Goal: Information Seeking & Learning: Check status

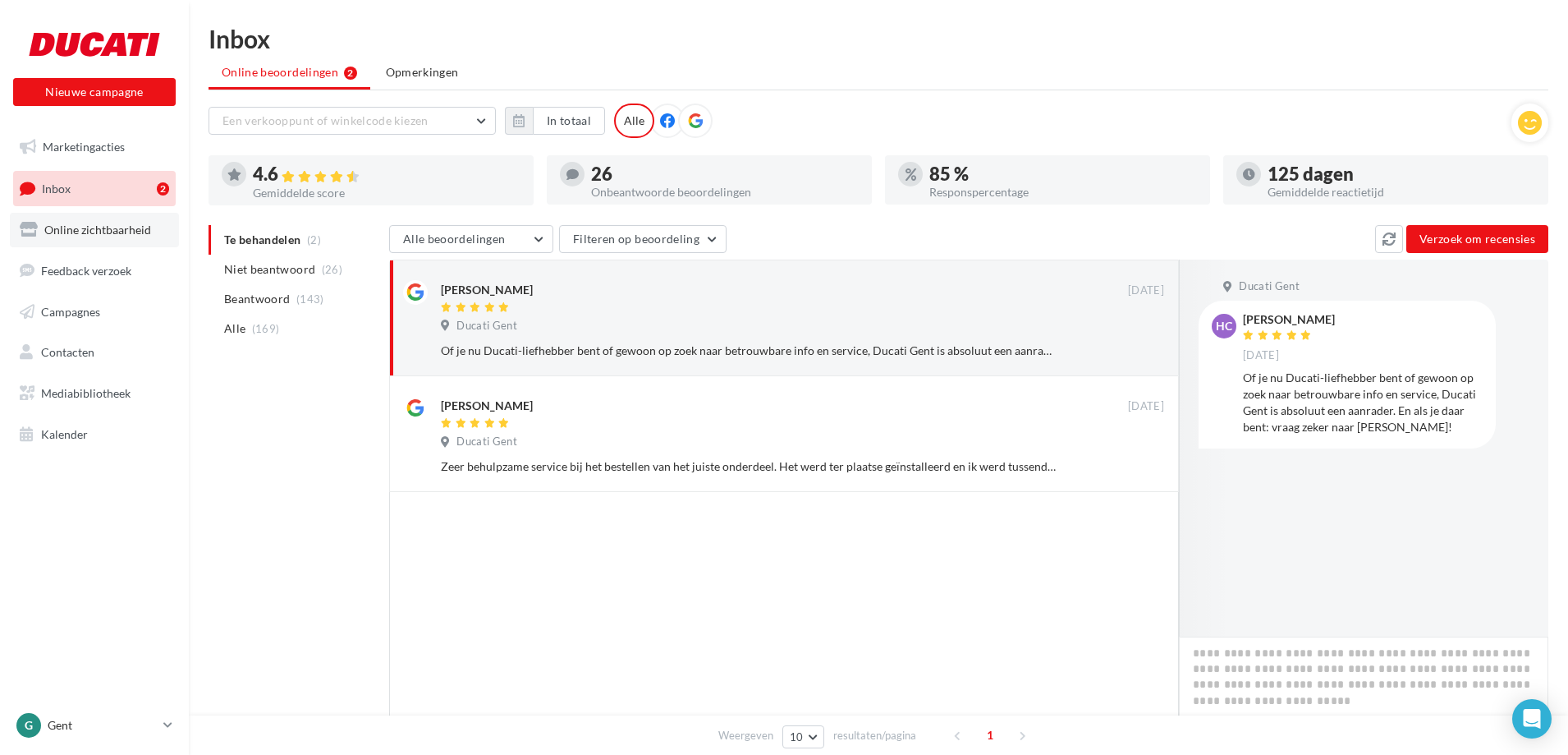
click at [86, 245] on link "Online zichtbaarheid" at bounding box center [94, 230] width 169 height 34
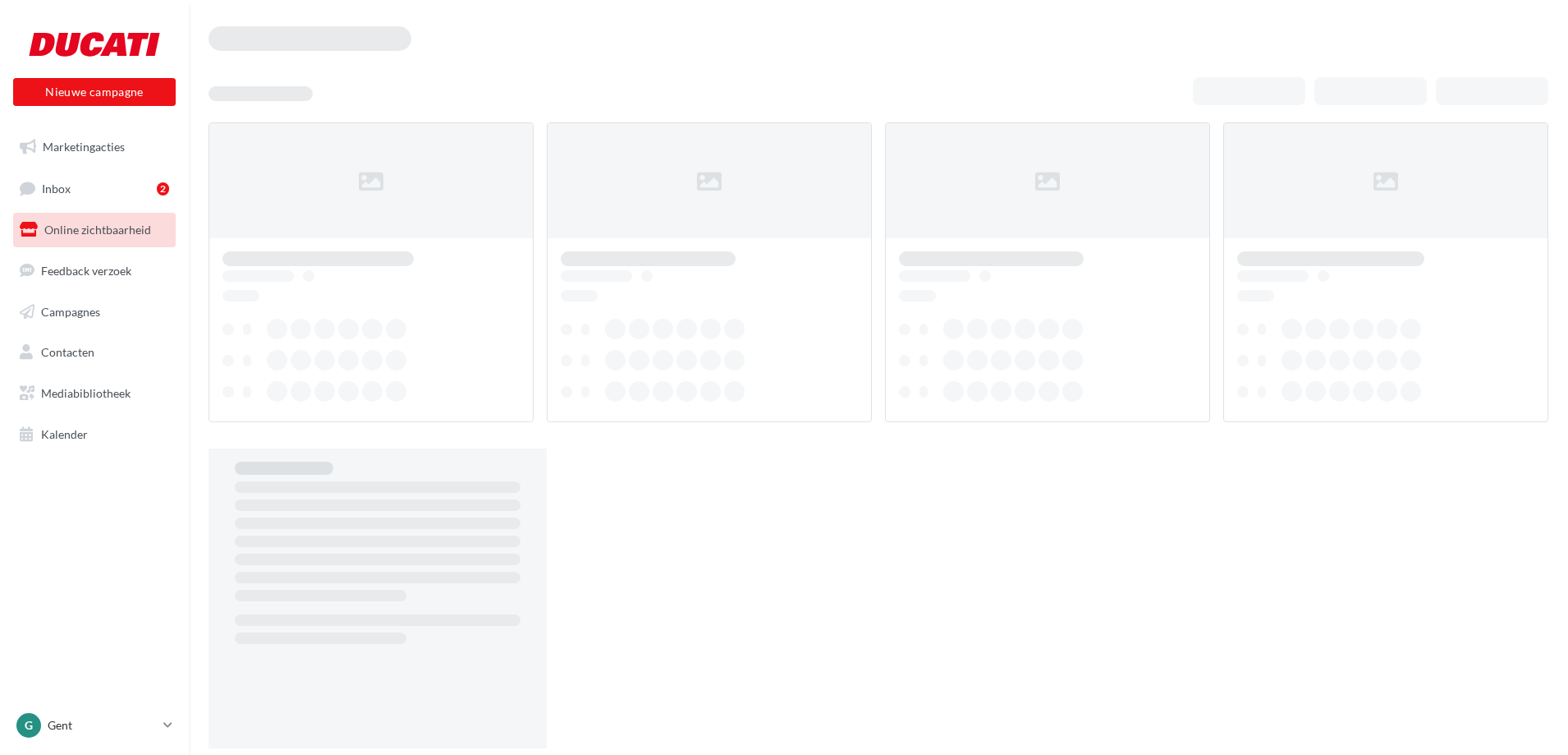
click at [63, 136] on link "Marketingacties" at bounding box center [94, 147] width 169 height 34
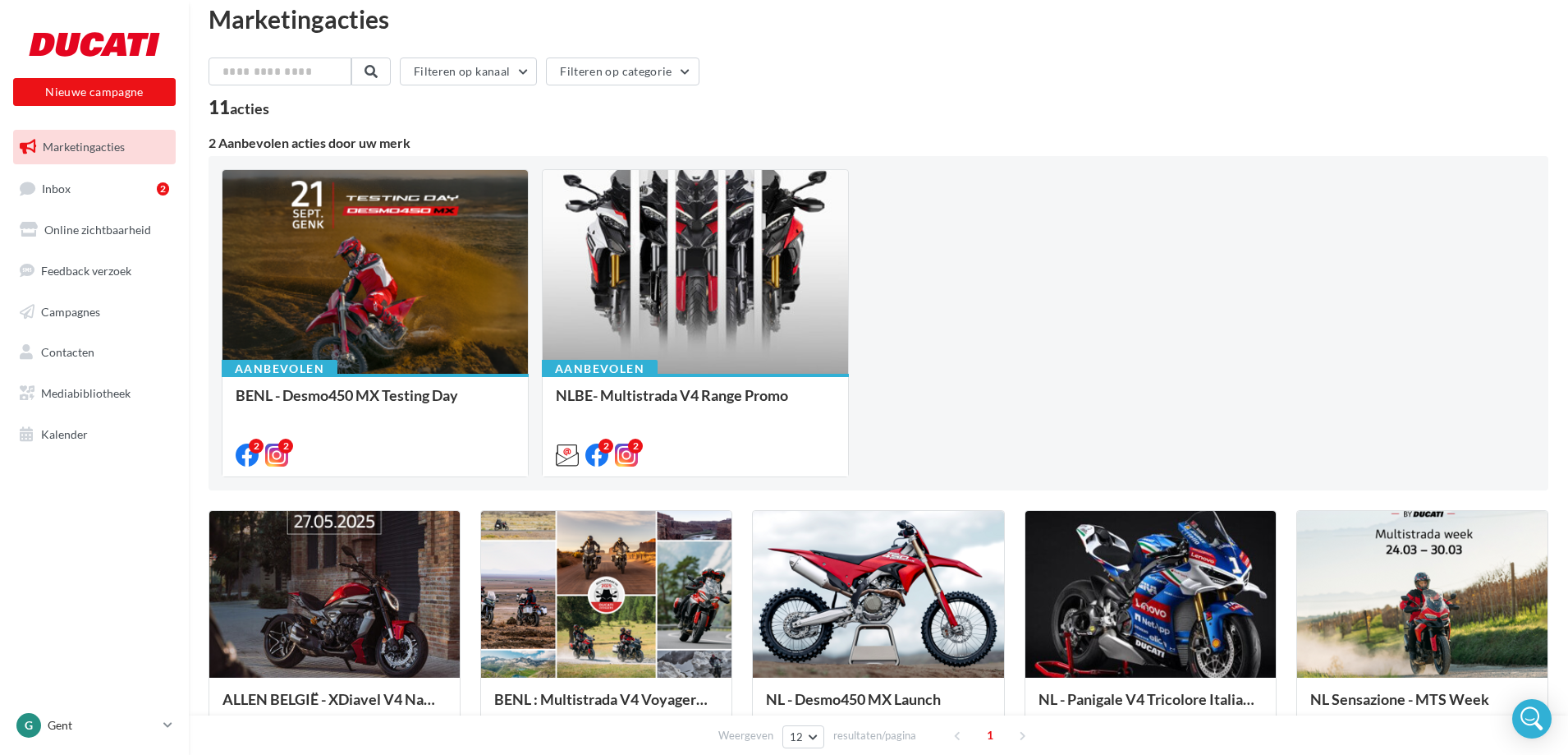
scroll to position [28, 0]
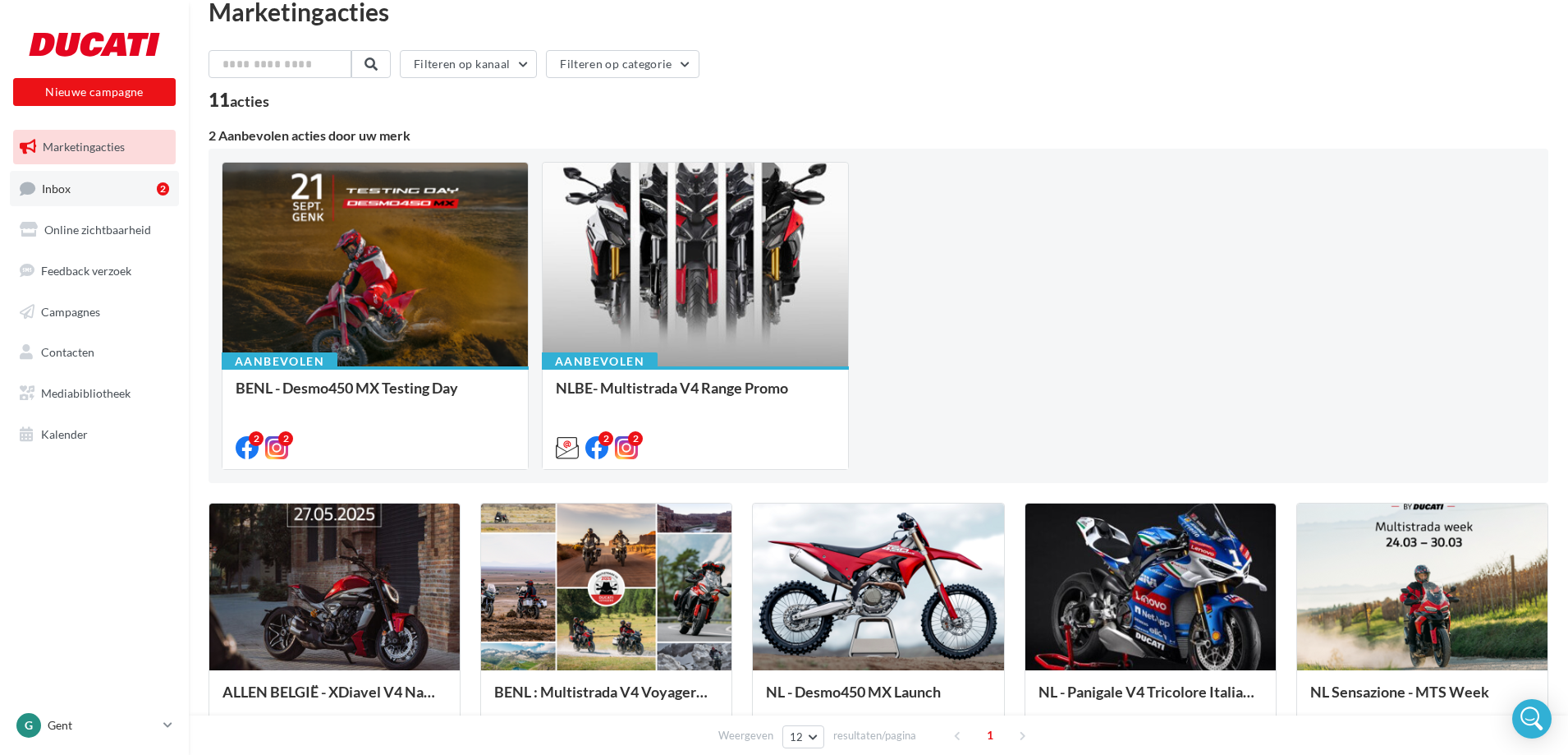
click at [95, 193] on link "Inbox 2" at bounding box center [94, 188] width 169 height 35
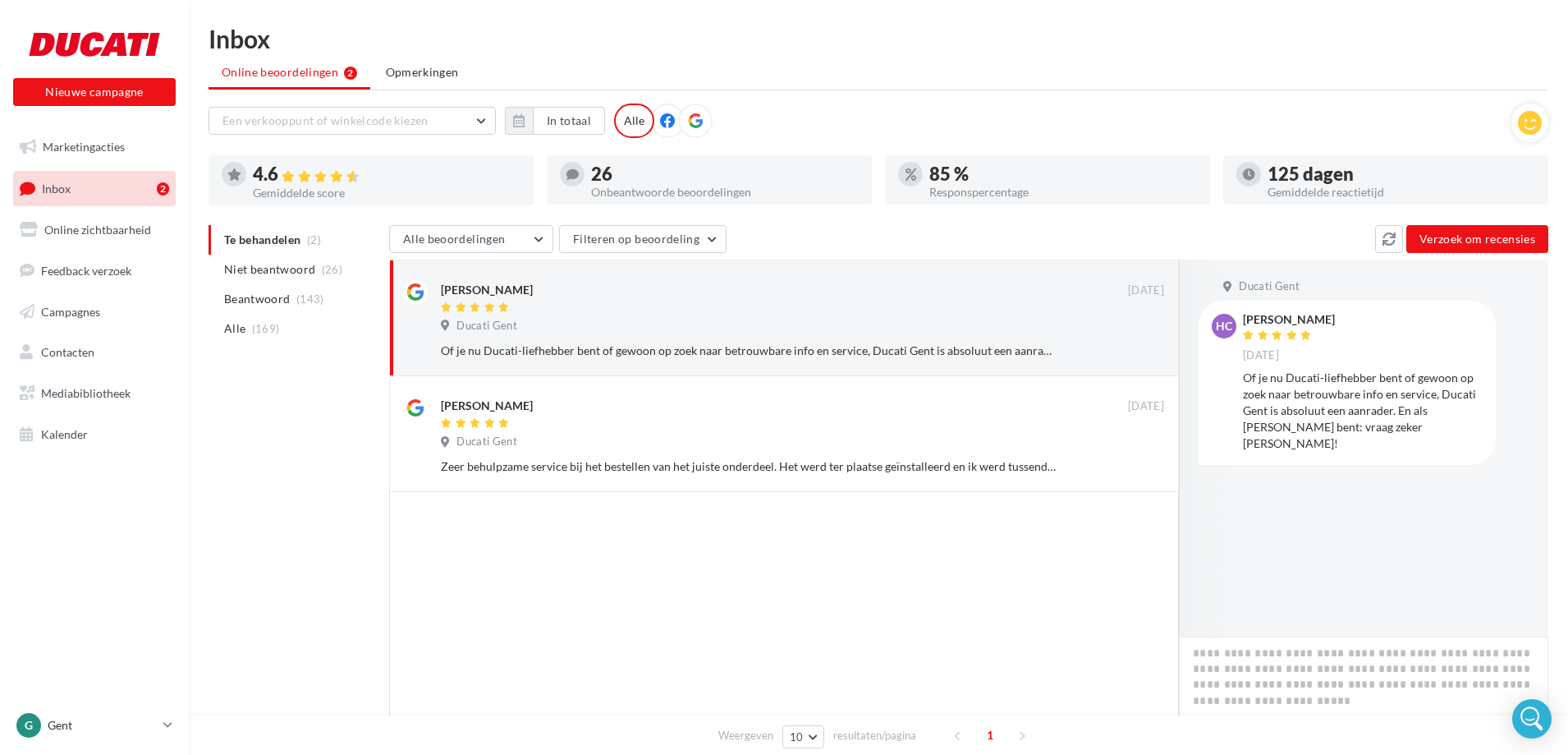
click at [669, 120] on icon at bounding box center [667, 120] width 15 height 15
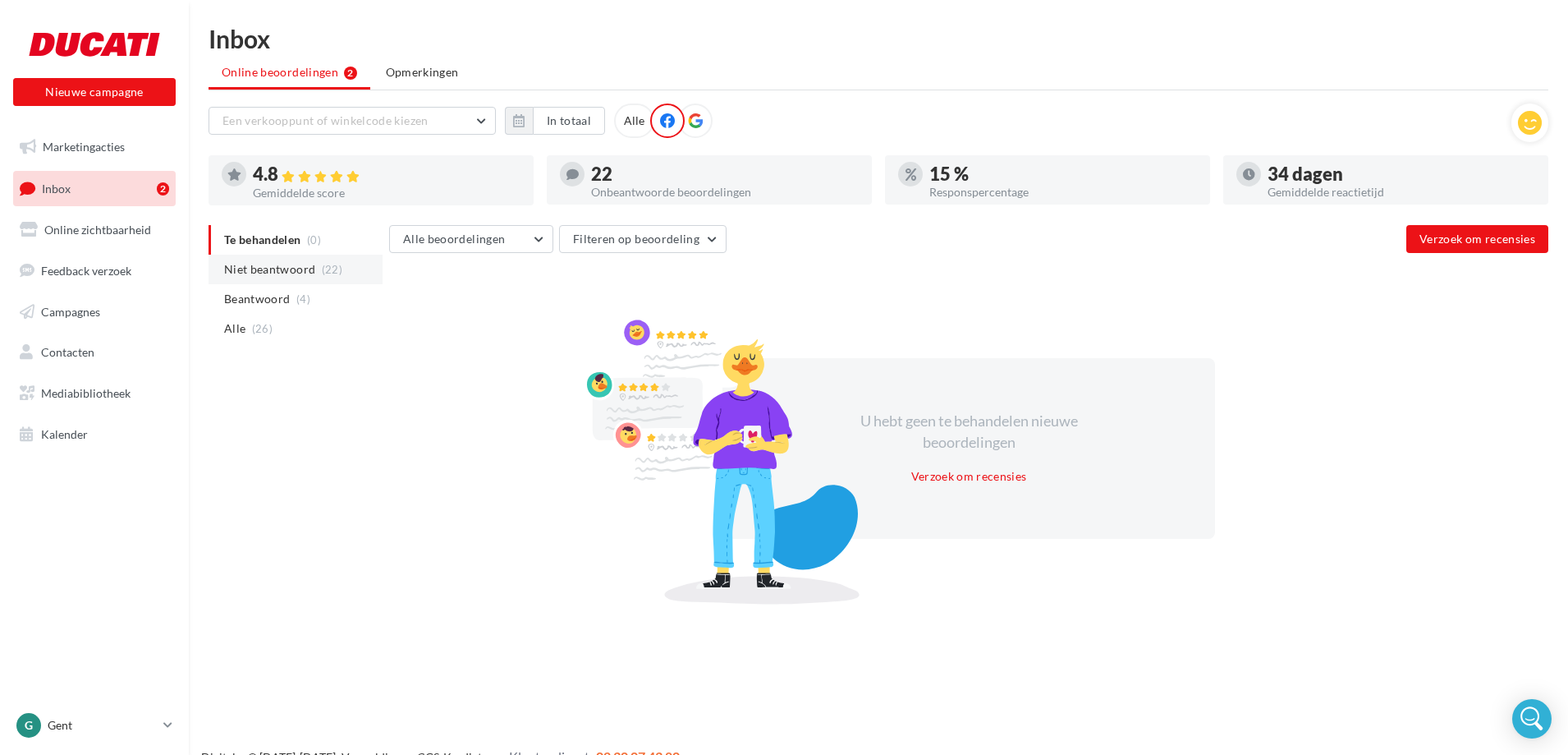
click at [269, 267] on span "Niet beantwoord" at bounding box center [270, 269] width 91 height 16
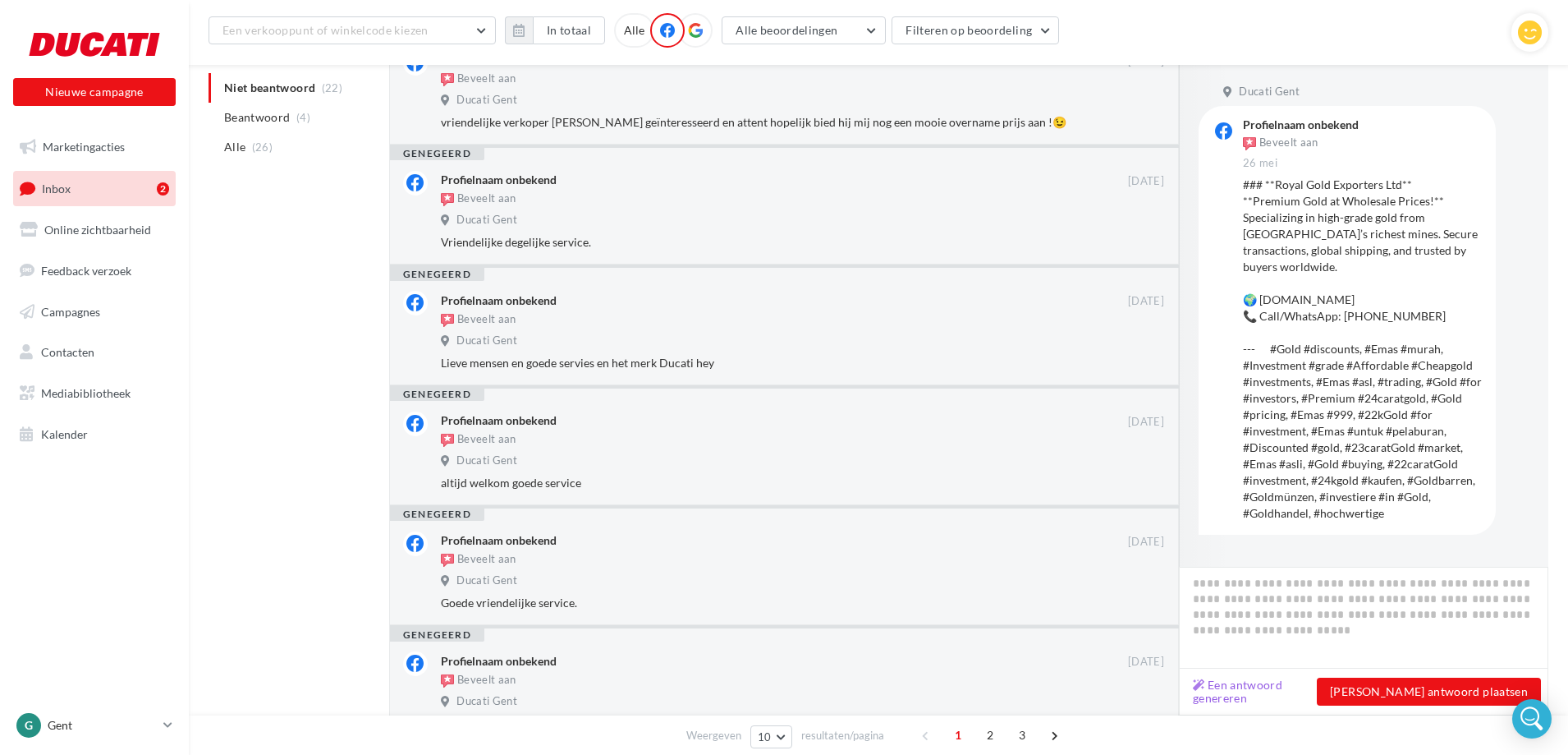
scroll to position [838, 0]
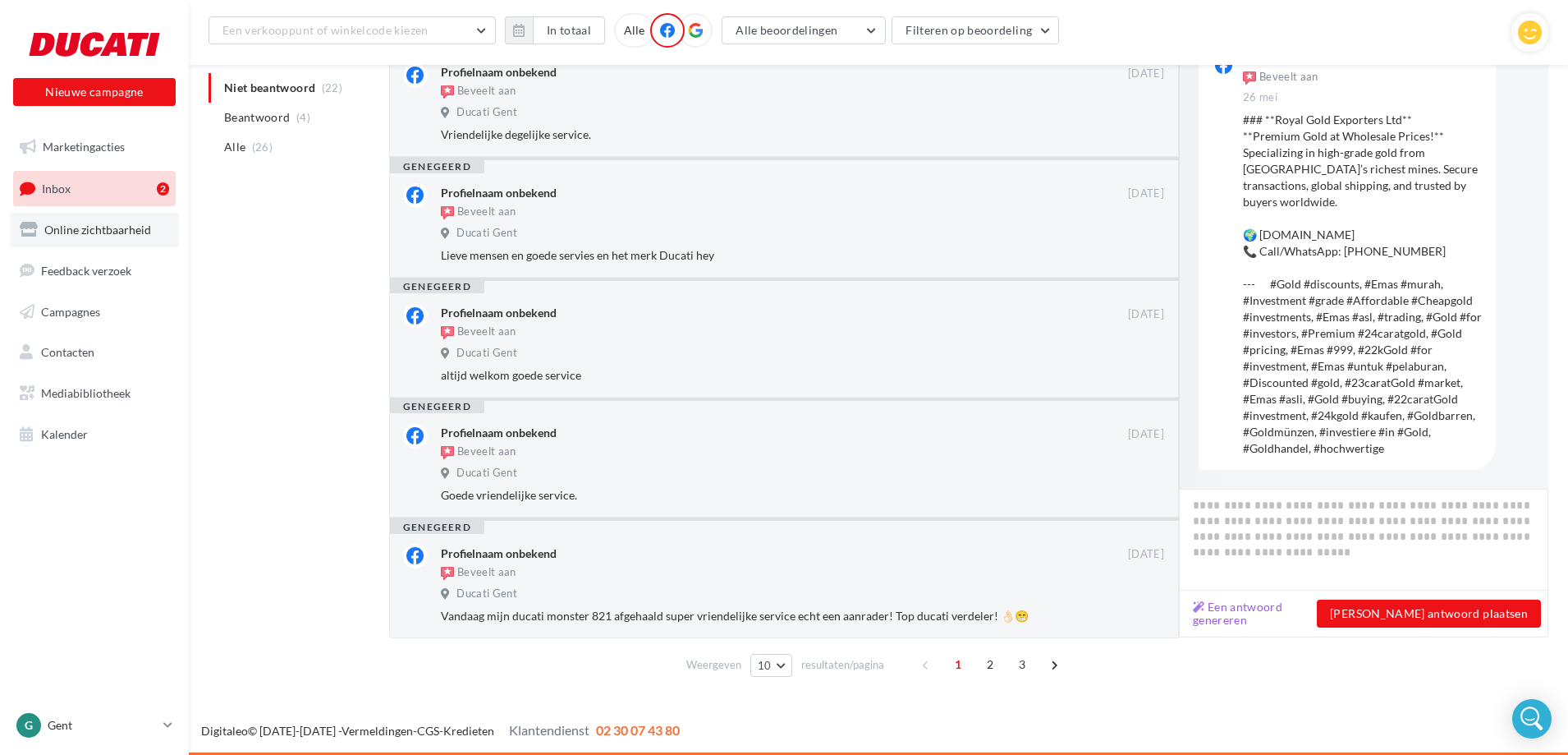
click at [79, 227] on span "Online zichtbaarheid" at bounding box center [98, 230] width 107 height 14
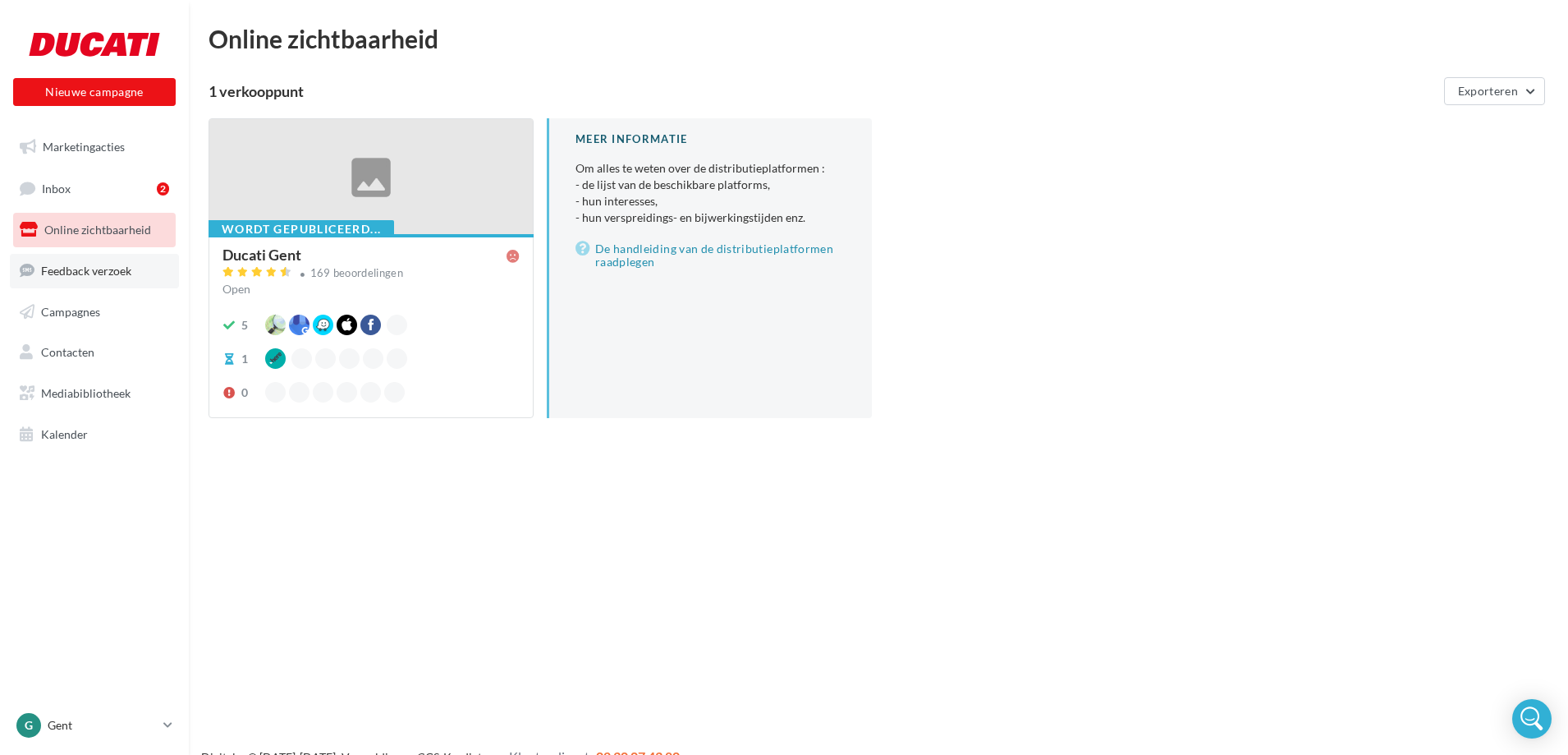
click at [63, 279] on link "Feedback verzoek" at bounding box center [94, 271] width 169 height 34
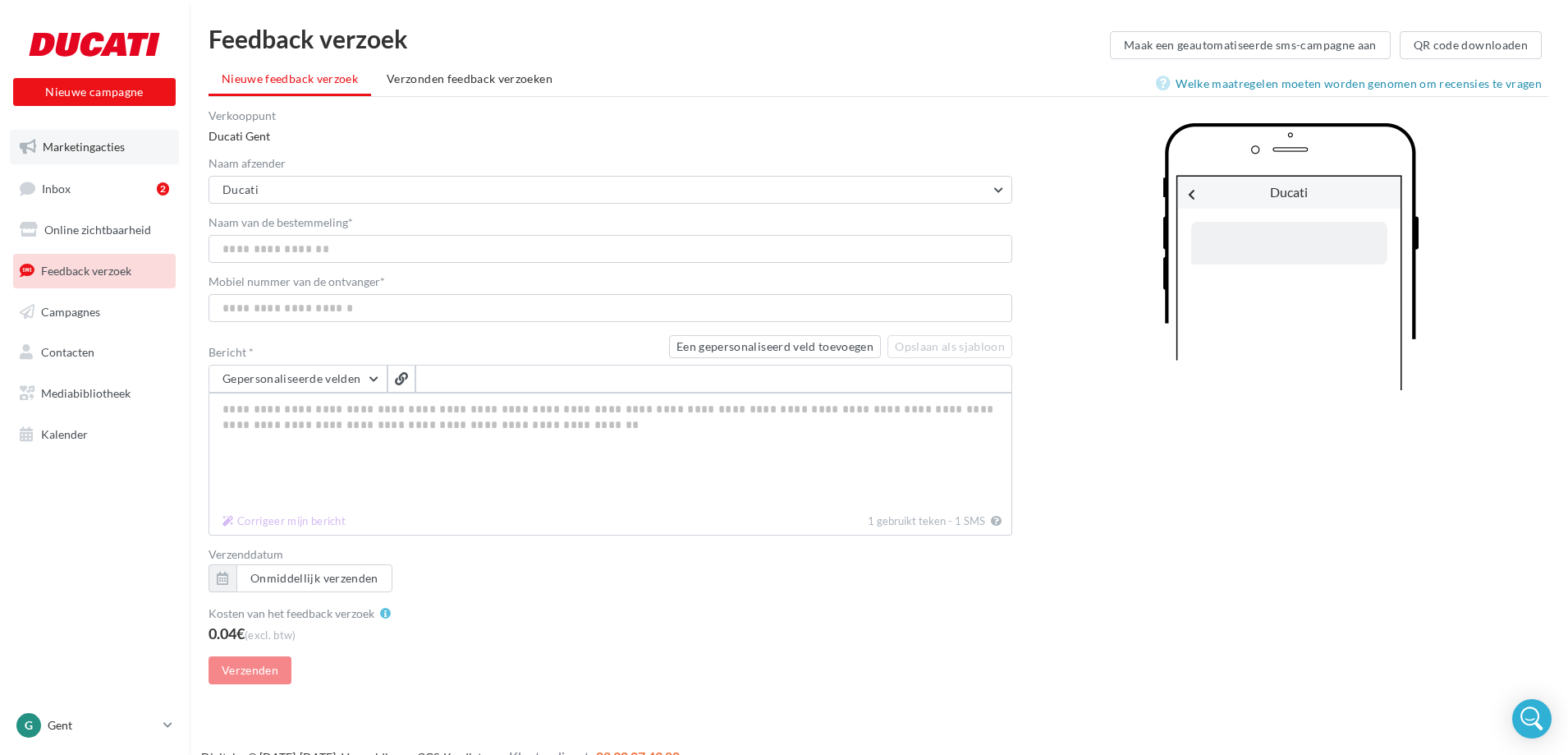
click at [75, 150] on span "Marketingacties" at bounding box center [84, 146] width 83 height 14
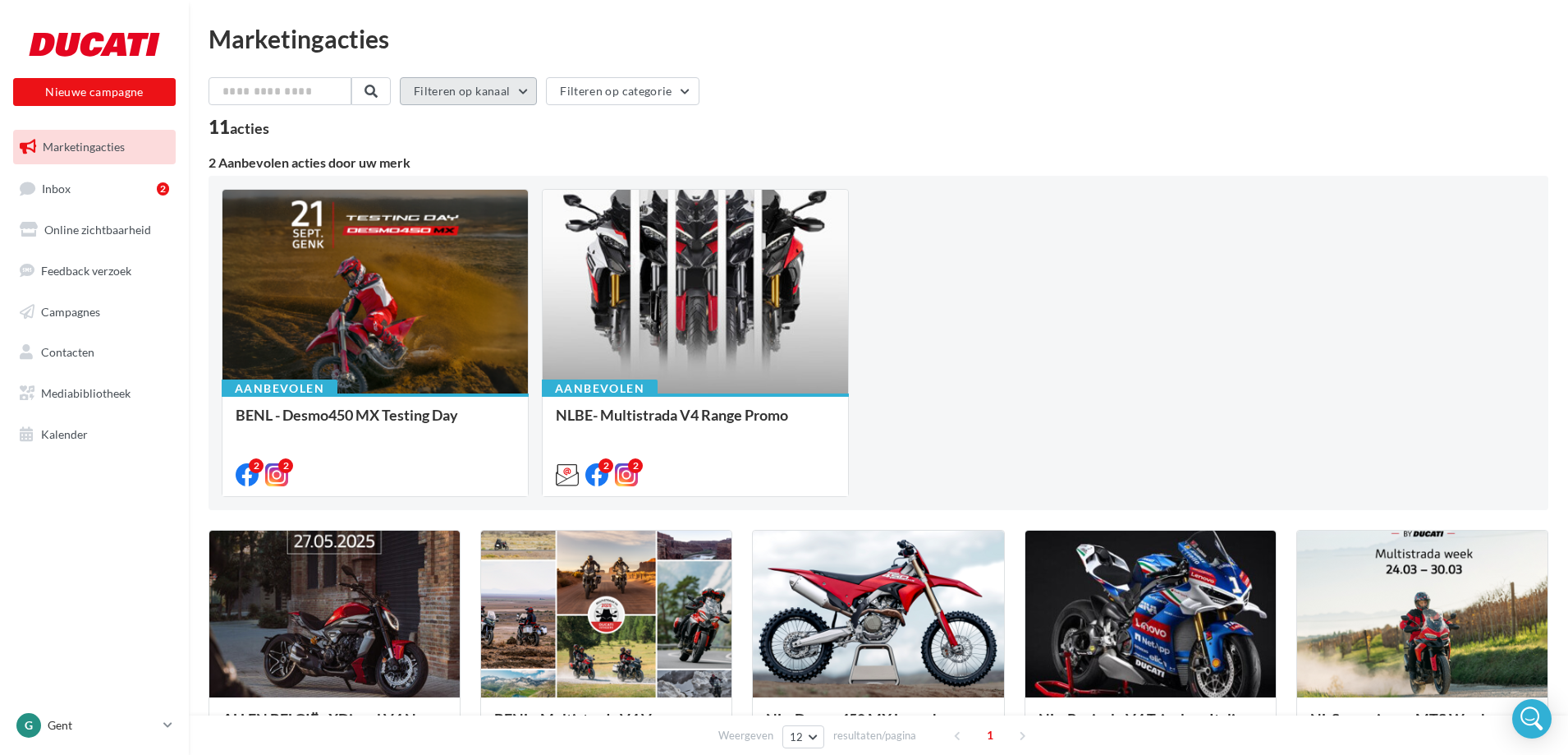
click at [457, 89] on button "Filteren op kanaal" at bounding box center [469, 91] width 138 height 28
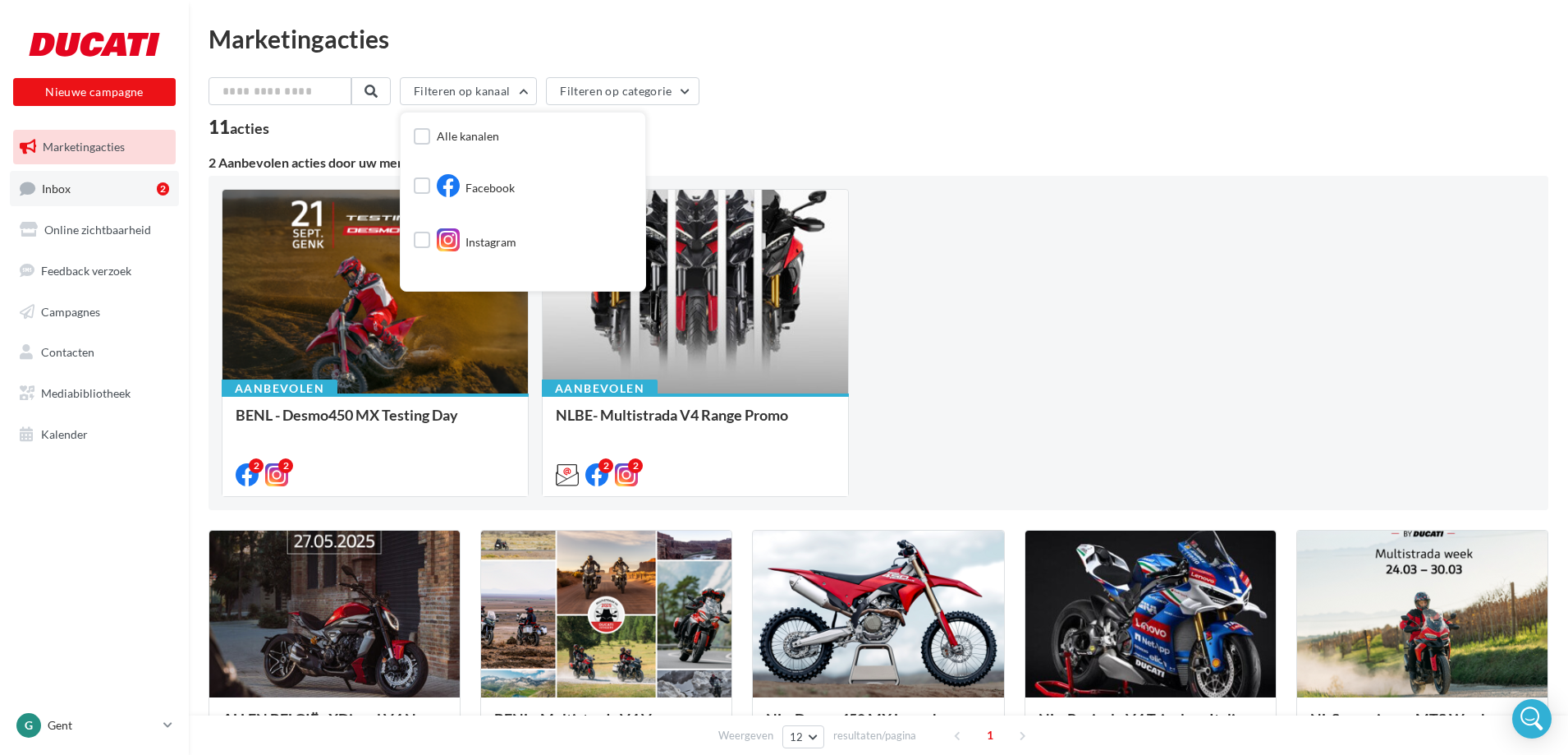
click at [99, 193] on link "Inbox 2" at bounding box center [94, 188] width 169 height 35
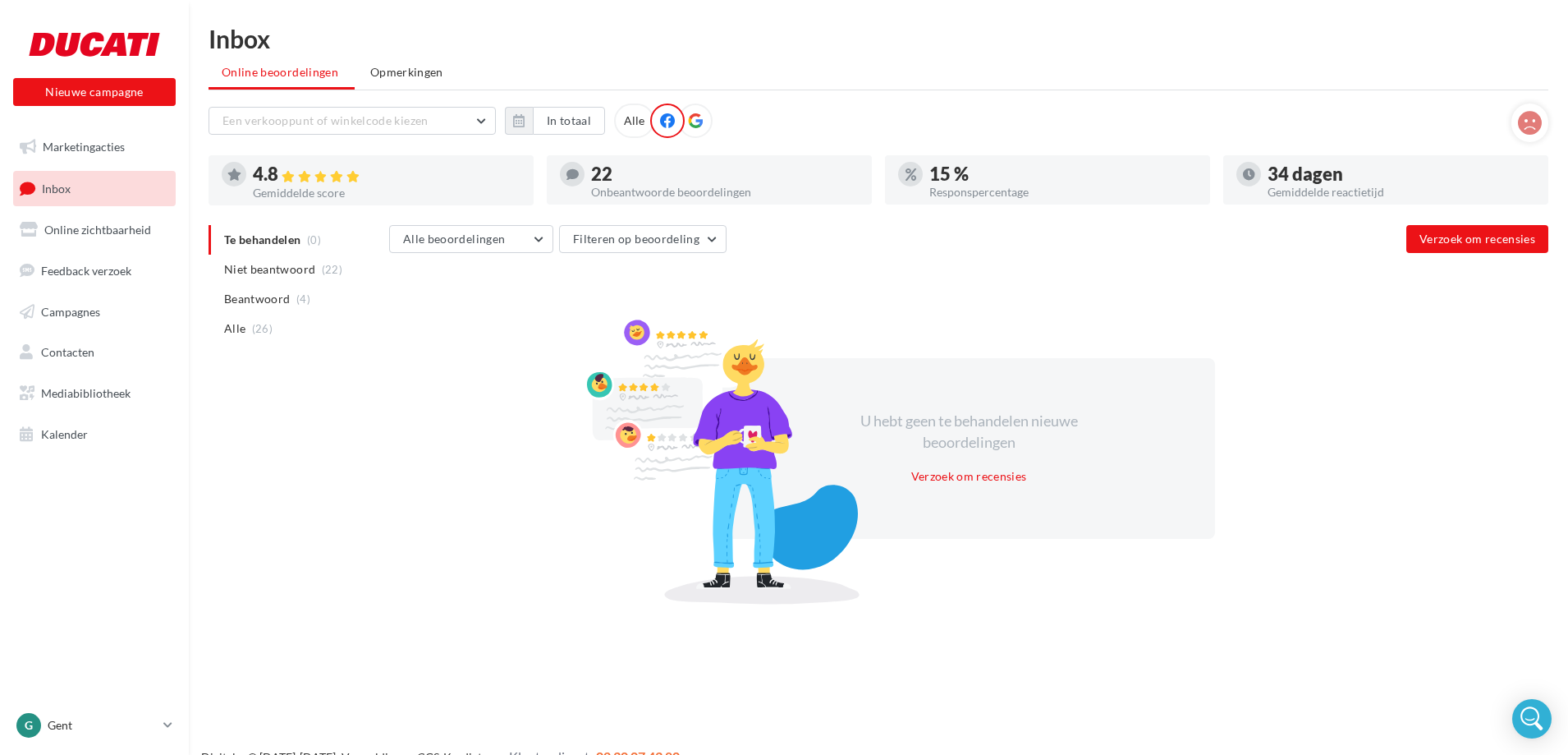
click at [700, 120] on icon at bounding box center [695, 120] width 15 height 15
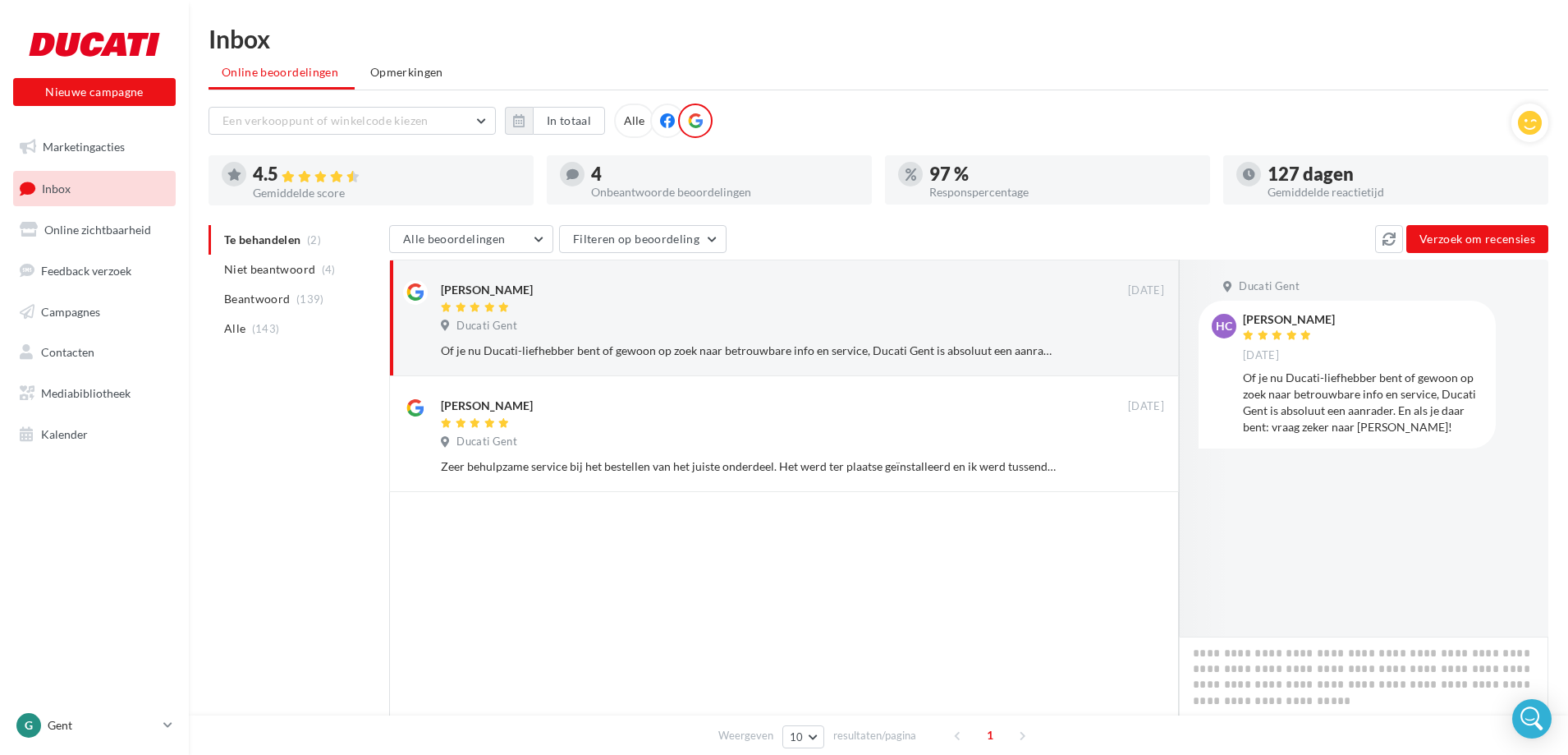
click at [634, 119] on div "Alle" at bounding box center [634, 120] width 40 height 34
click at [396, 78] on span "Opmerkingen" at bounding box center [407, 72] width 73 height 16
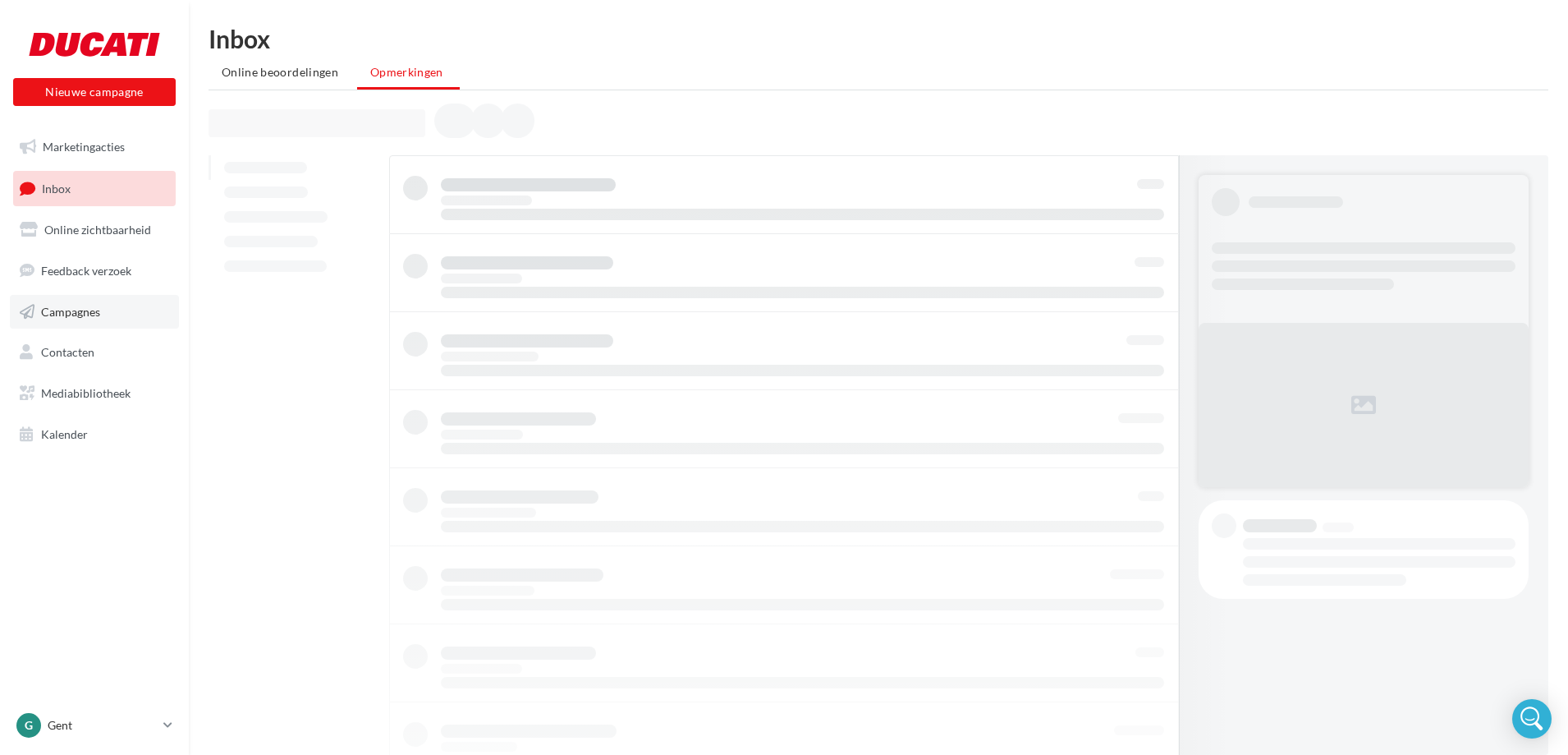
click at [79, 311] on span "Campagnes" at bounding box center [70, 310] width 59 height 14
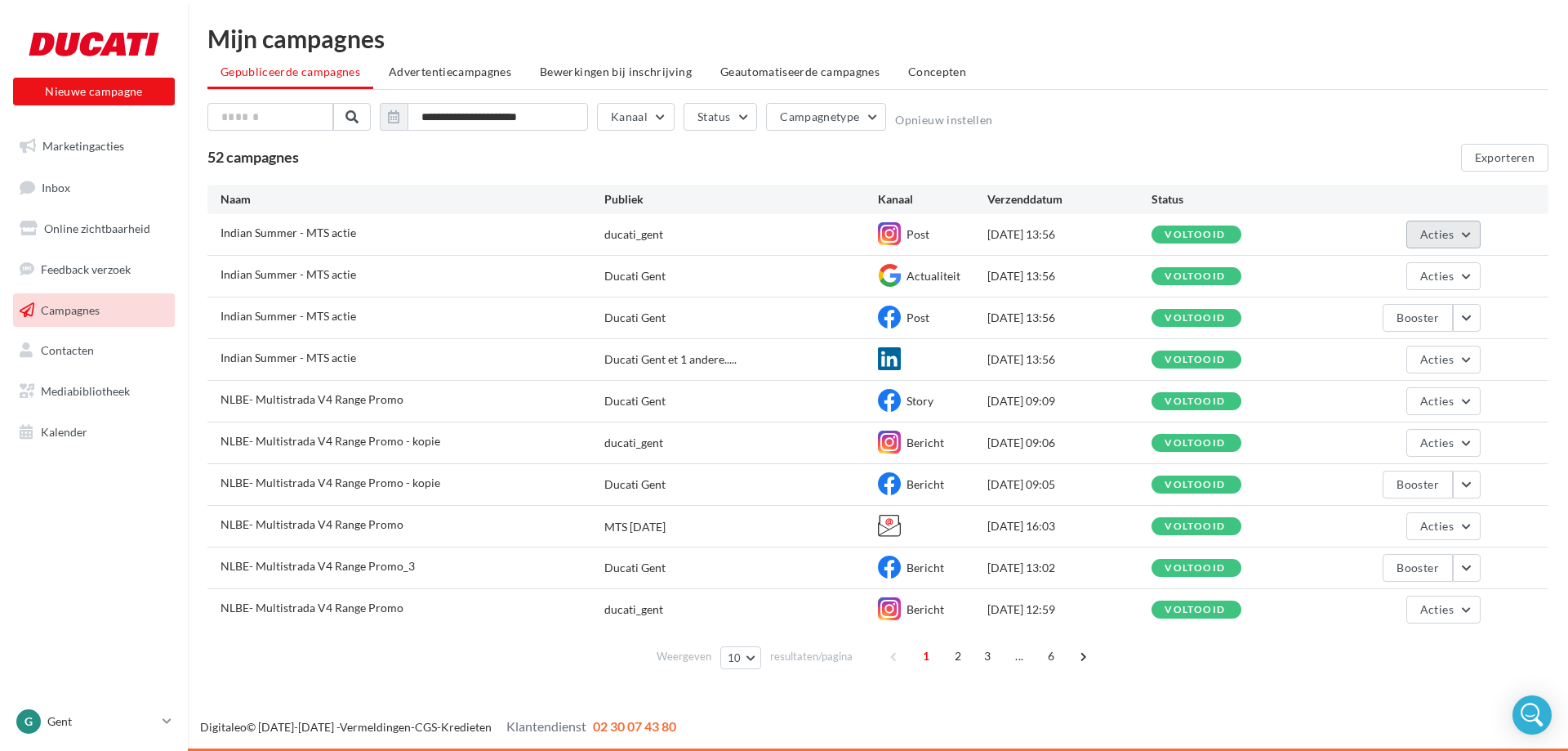
click at [1471, 229] on button "Acties" at bounding box center [1443, 234] width 74 height 27
click at [1391, 272] on button "De resultaten bekijken" at bounding box center [1398, 273] width 166 height 43
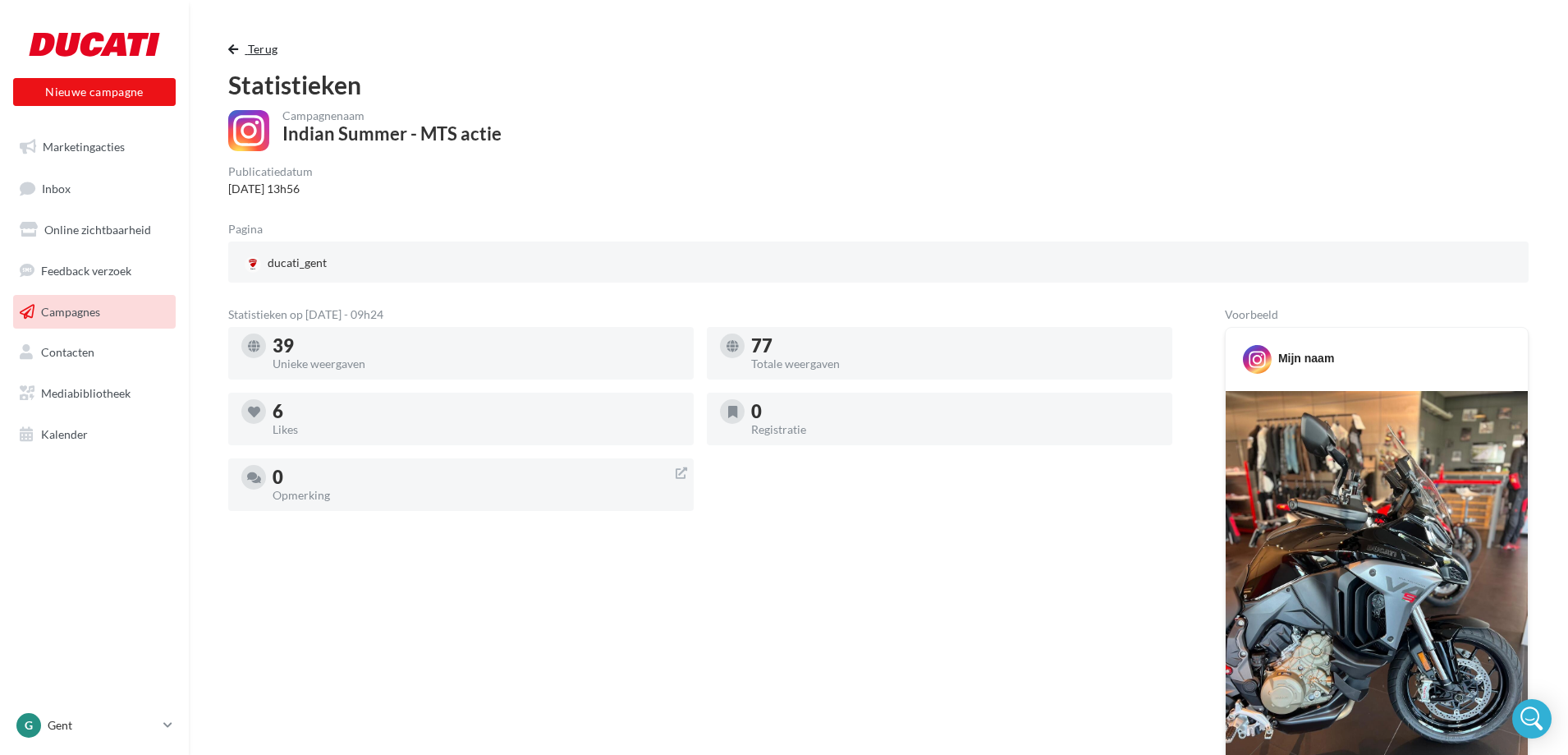
click at [229, 47] on span "button" at bounding box center [233, 49] width 9 height 11
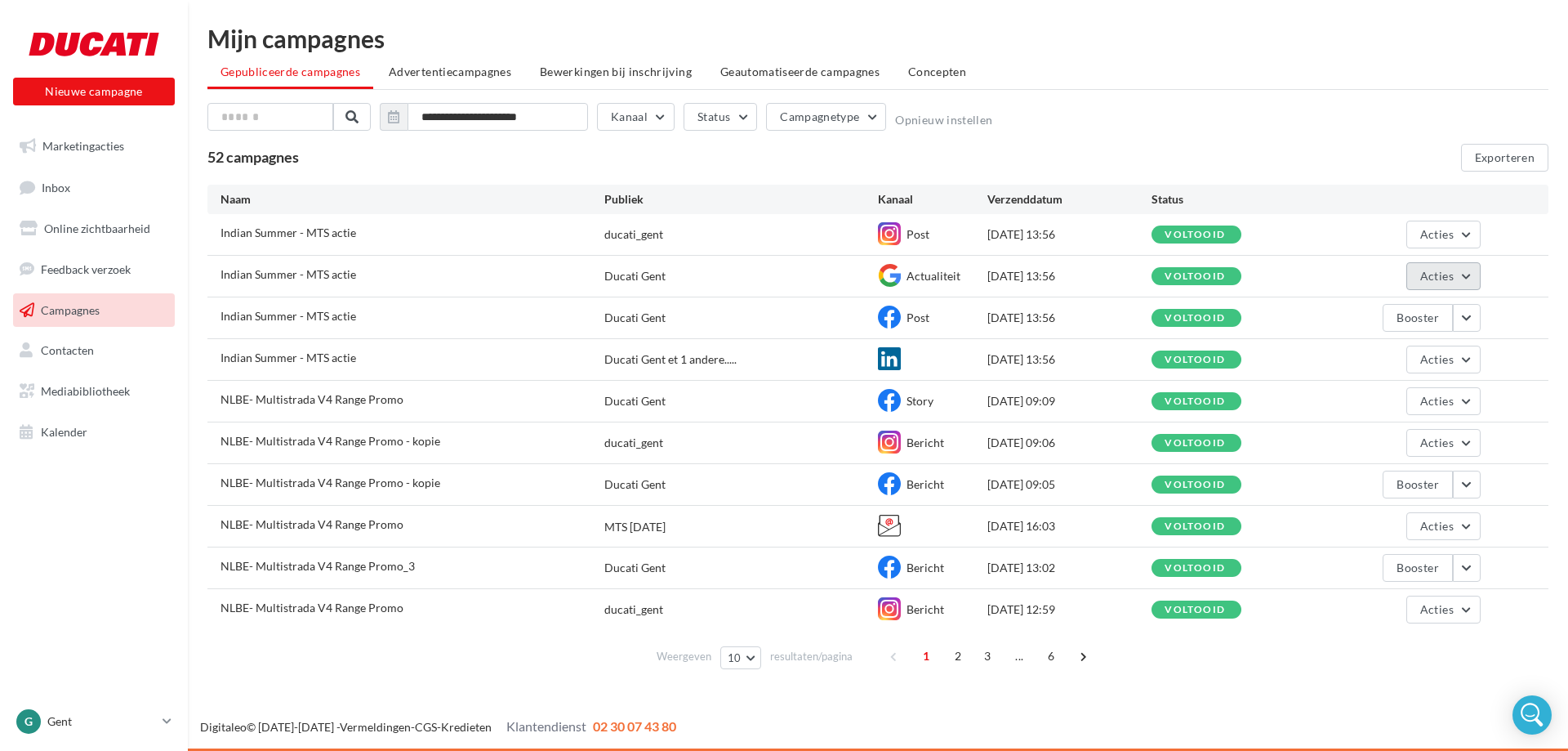
click at [1427, 267] on button "Acties" at bounding box center [1443, 276] width 74 height 27
click at [1368, 317] on button "De resultaten bekijken" at bounding box center [1398, 315] width 166 height 43
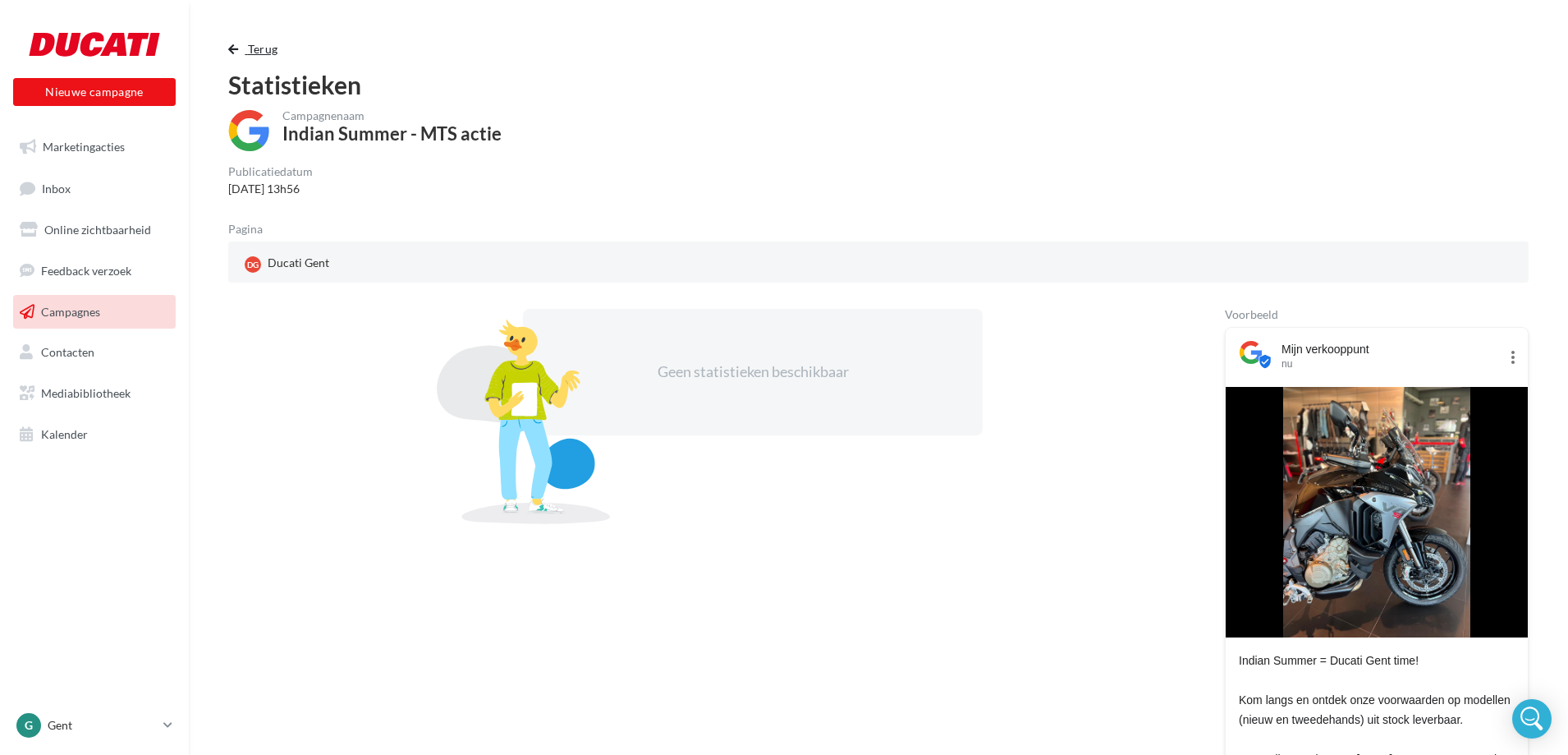
click at [254, 50] on span "Terug" at bounding box center [262, 49] width 30 height 14
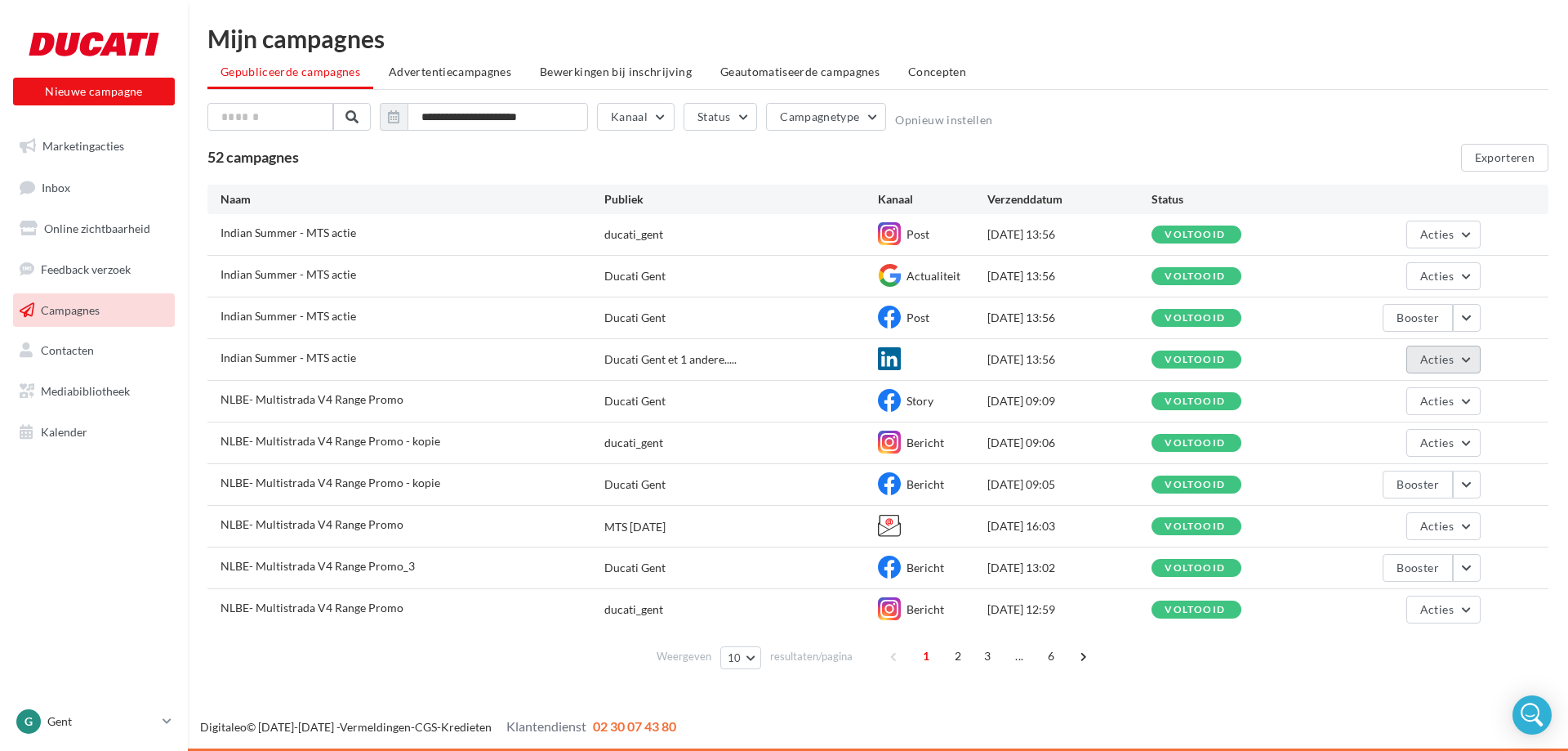
click at [1425, 368] on button "Acties" at bounding box center [1443, 359] width 74 height 27
click at [1376, 398] on button "De resultaten bekijken" at bounding box center [1398, 398] width 166 height 43
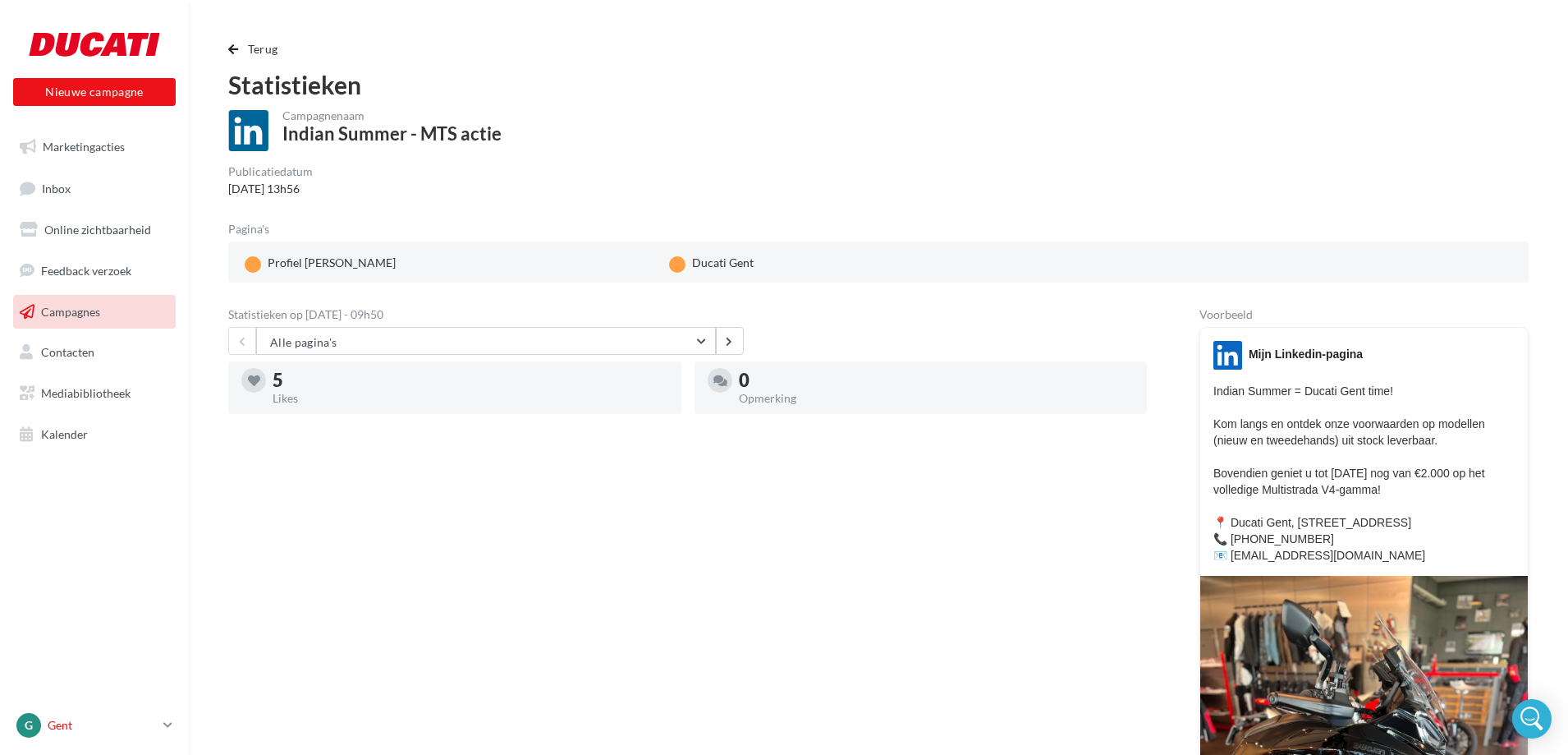
click at [77, 726] on p "Gent" at bounding box center [101, 725] width 109 height 16
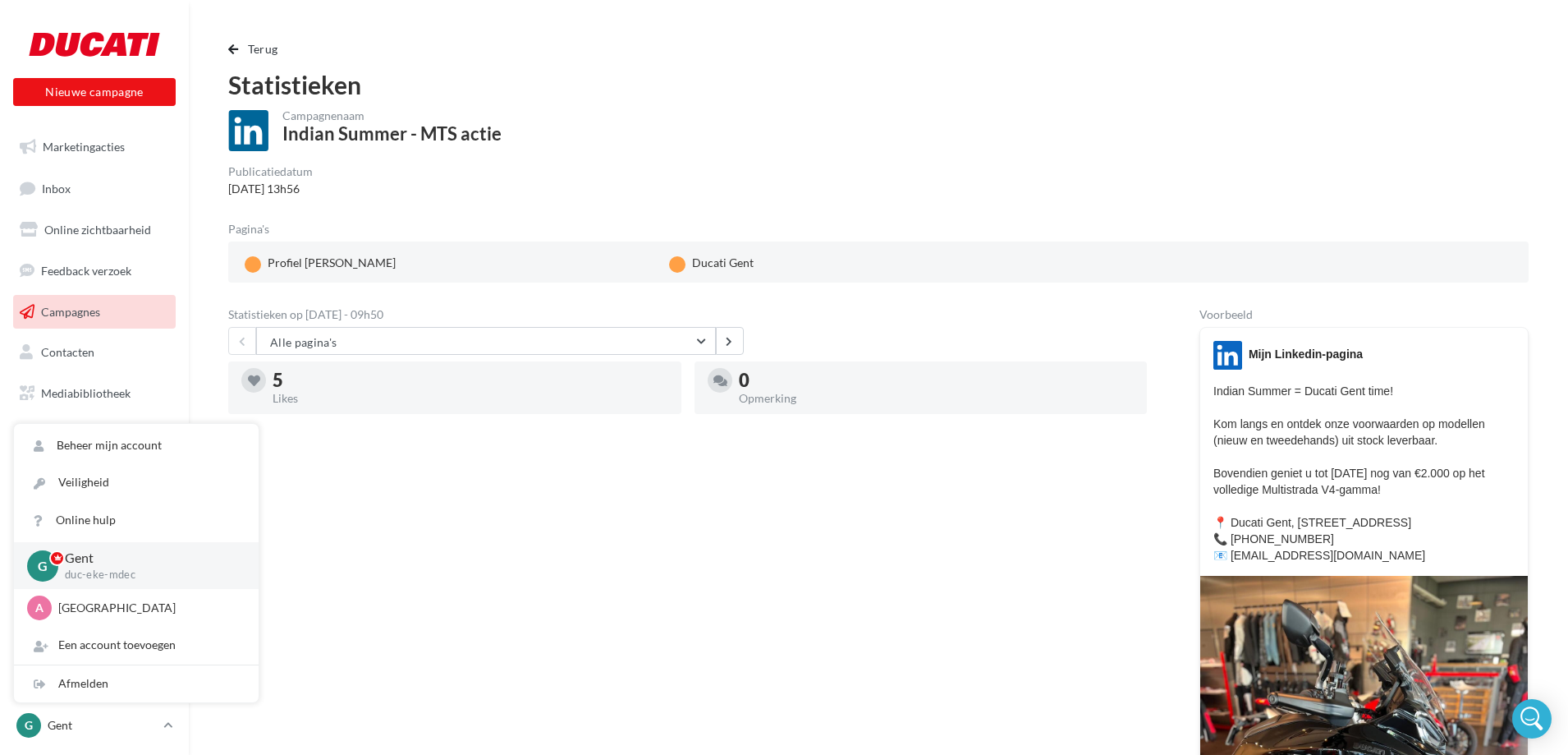
click at [1347, 474] on p "Indian Summer = Ducati Gent time! Kom langs en ontdek onze voorwaarden op model…" at bounding box center [1364, 473] width 302 height 181
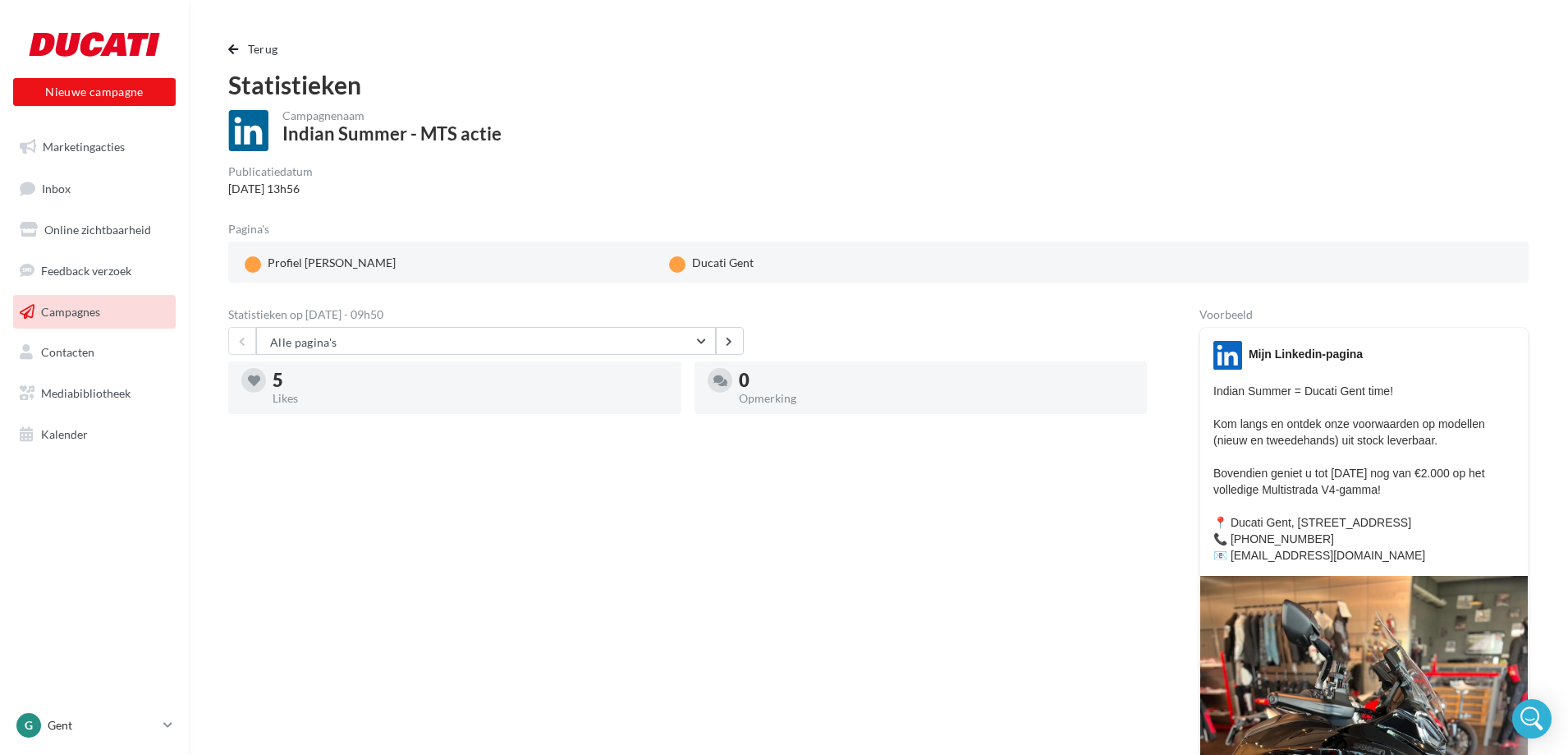
drag, startPoint x: 1214, startPoint y: 390, endPoint x: 1358, endPoint y: 559, distance: 222.0
click at [1358, 559] on p "Indian Summer = Ducati Gent time! Kom langs en ontdek onze voorwaarden op model…" at bounding box center [1364, 473] width 302 height 181
click at [174, 724] on link "G Gent duc-eke-mdec" at bounding box center [94, 725] width 162 height 31
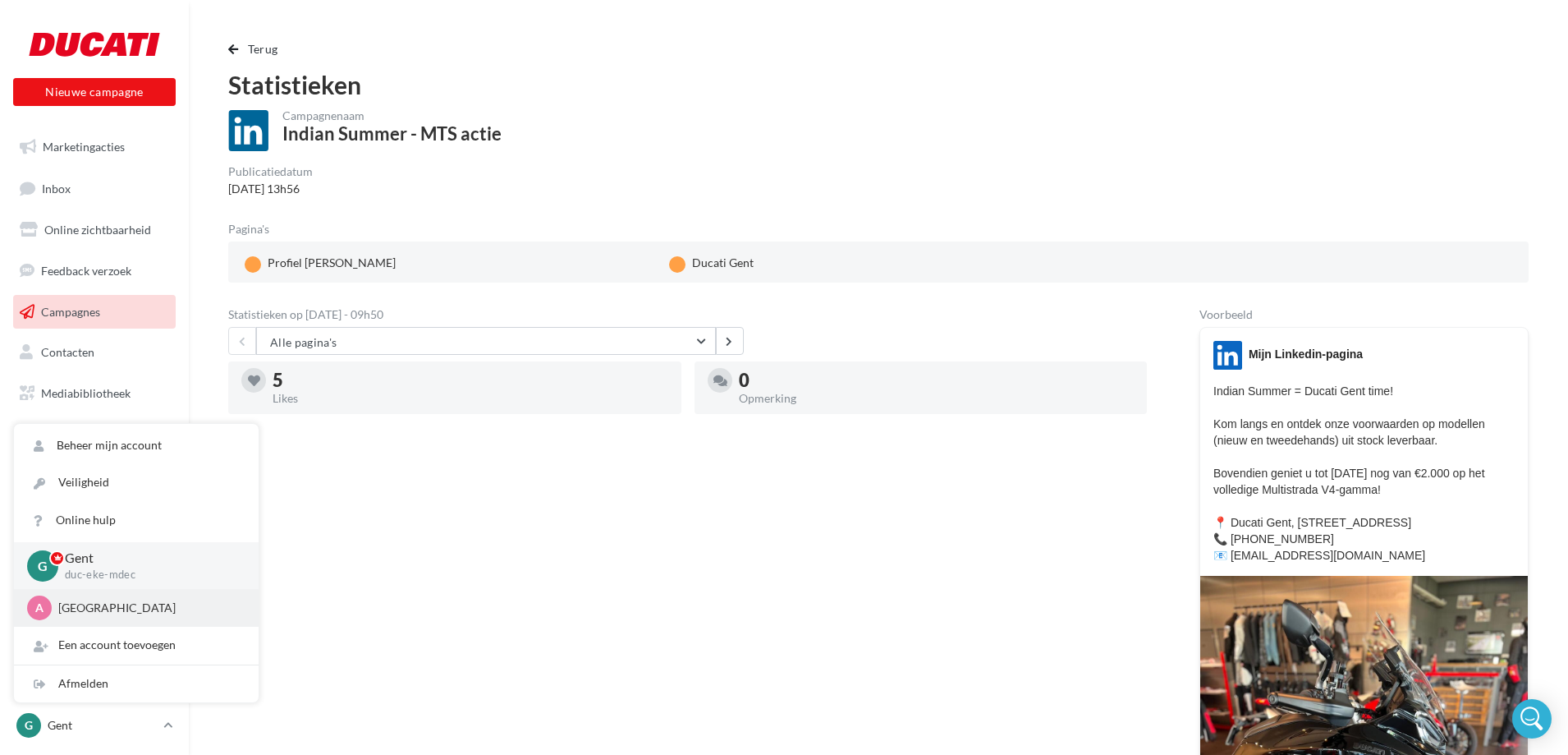
click at [89, 621] on div "A Antwerpen duc-deur-mdec" at bounding box center [136, 608] width 245 height 38
click at [71, 608] on p "[GEOGRAPHIC_DATA]" at bounding box center [149, 607] width 181 height 16
